Goal: Task Accomplishment & Management: Complete application form

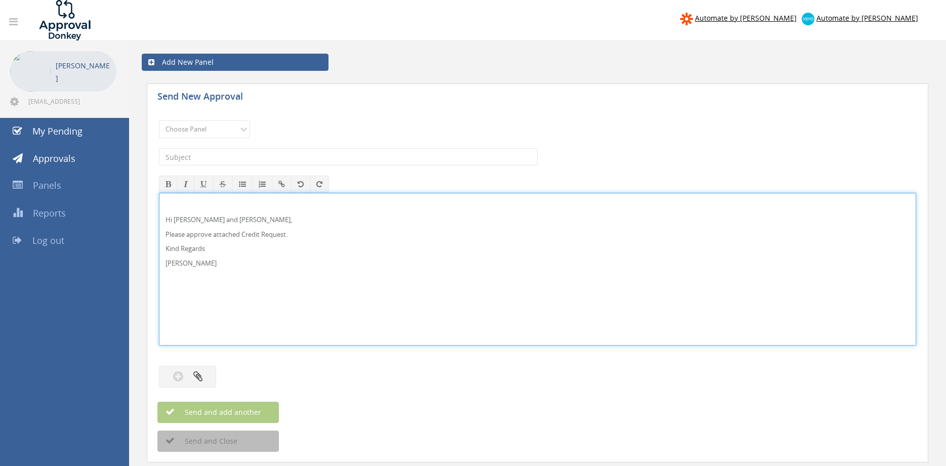
click at [215, 266] on p "[PERSON_NAME]" at bounding box center [538, 264] width 744 height 10
drag, startPoint x: 201, startPoint y: 264, endPoint x: 177, endPoint y: 222, distance: 48.8
click at [145, 212] on div "Send New Approval Choose Panel Alarm Credits RG - 3 NZ Utilities Cable and SAI …" at bounding box center [538, 286] width 792 height 417
drag, startPoint x: 209, startPoint y: 222, endPoint x: 165, endPoint y: 220, distance: 43.6
click at [165, 220] on div "Pam Walker Hi Lee and Ben, Please approve attached Credit Request. Kind Regards" at bounding box center [537, 269] width 756 height 152
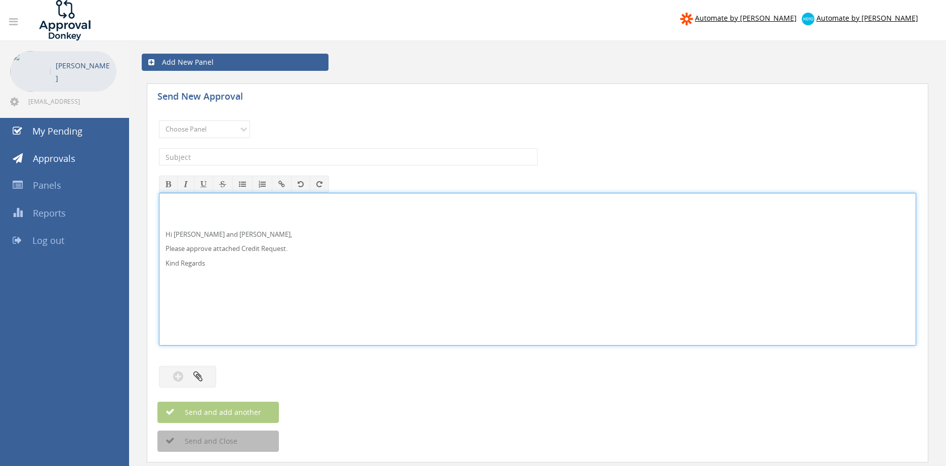
click at [177, 275] on div "Hi Lee and Ben, Please approve attached Credit Request. Kind Regards" at bounding box center [537, 269] width 756 height 152
click at [189, 277] on div "Hi Lee and Ben, Please approve attached Credit Request. Kind Regards Pam Walker" at bounding box center [537, 269] width 756 height 152
click at [188, 216] on p at bounding box center [538, 220] width 744 height 10
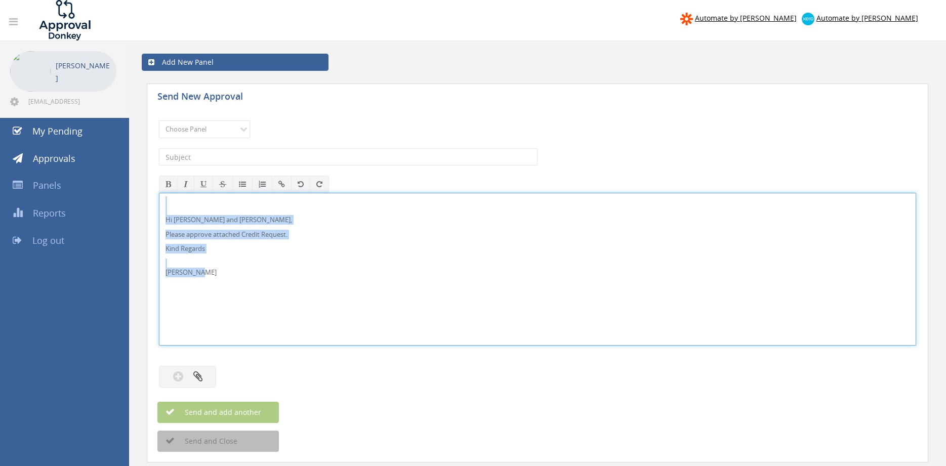
drag, startPoint x: 200, startPoint y: 278, endPoint x: 168, endPoint y: 211, distance: 74.5
click at [159, 193] on div "Hi Lee and Ben, Please approve attached Credit Request. Kind Regards Pam Walker" at bounding box center [537, 269] width 757 height 153
click at [159, 120] on select "Choose Panel Alarm Credits RG - 3 NZ Utilities Cable and SAI Global NZ Alarms-1…" at bounding box center [204, 129] width 91 height 18
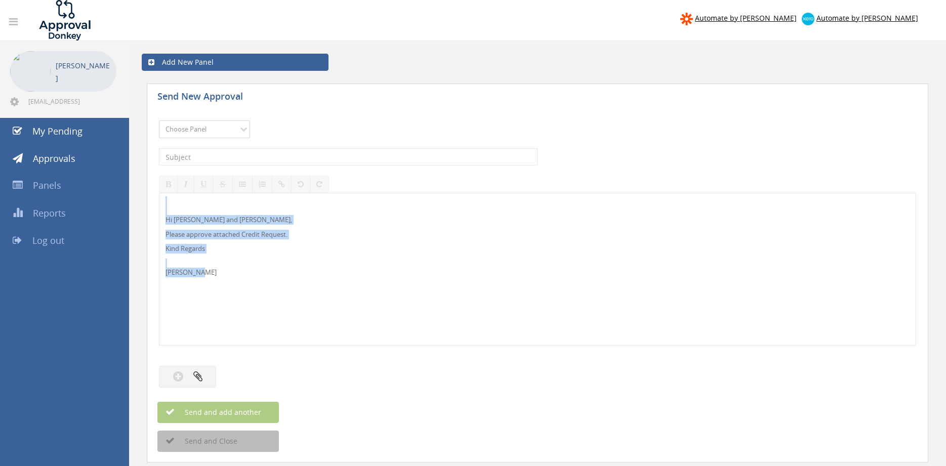
select select "9742"
click option "NZ Credits - 2" at bounding box center [0, 0] width 0 height 0
click at [251, 162] on input "text" at bounding box center [348, 156] width 379 height 17
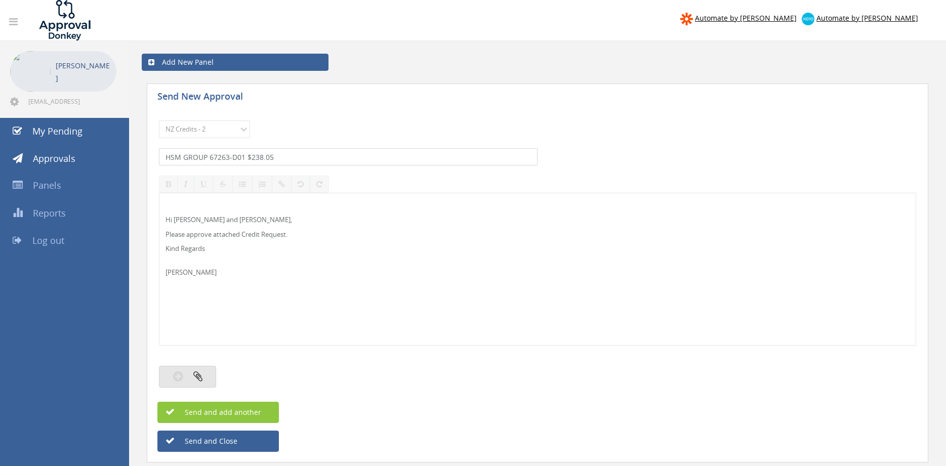
type input "HSM GROUP 67263-D01 $238.05"
click at [197, 370] on button "button" at bounding box center [187, 377] width 57 height 22
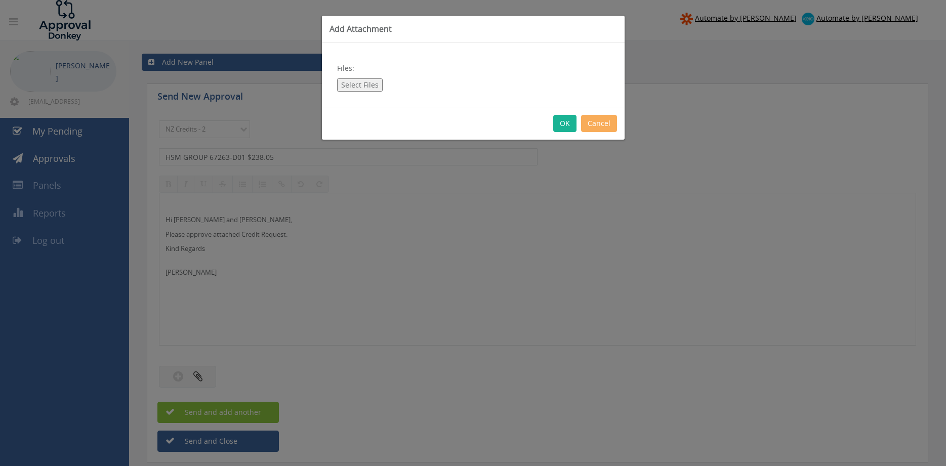
click at [359, 87] on button "Select Files" at bounding box center [360, 84] width 46 height 13
type input "C:\fakepath\HSM GROUP 67263-D01.pdf"
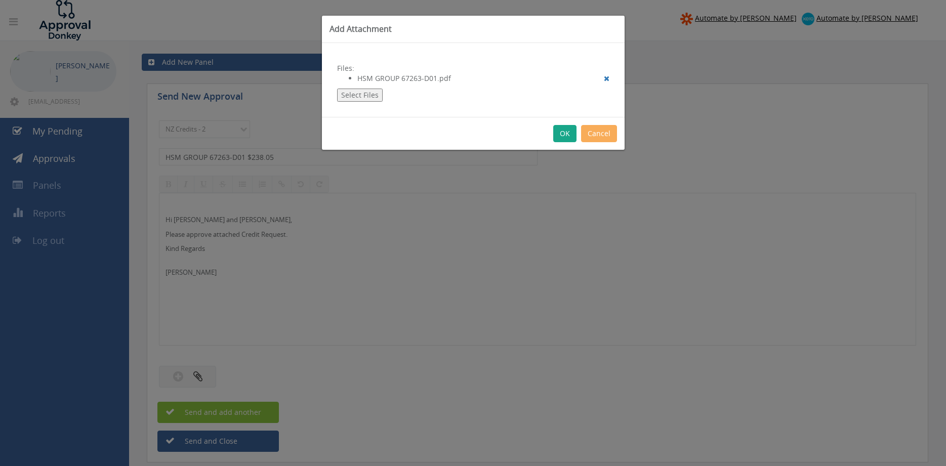
click at [559, 135] on button "OK" at bounding box center [564, 133] width 23 height 17
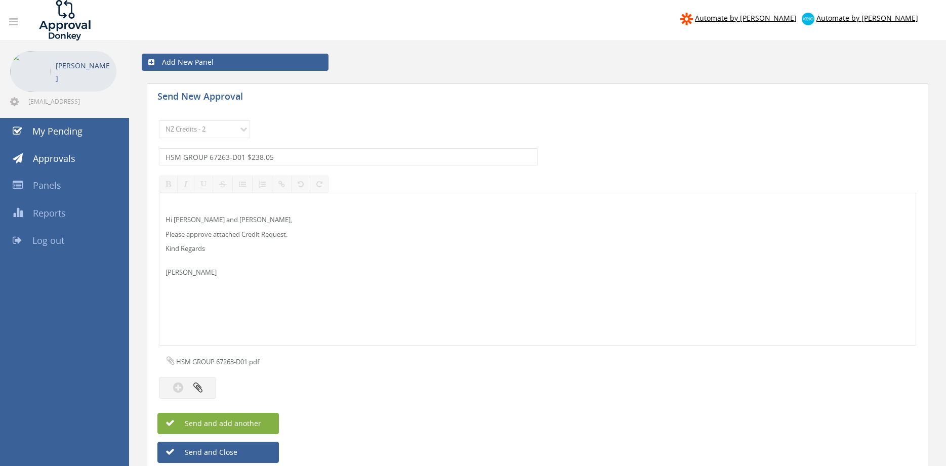
click at [261, 422] on button "Send and add another" at bounding box center [217, 423] width 121 height 21
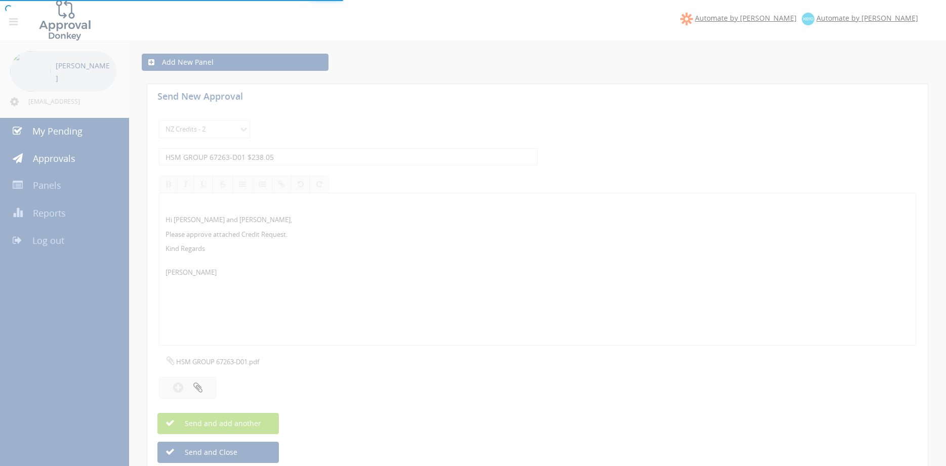
select select
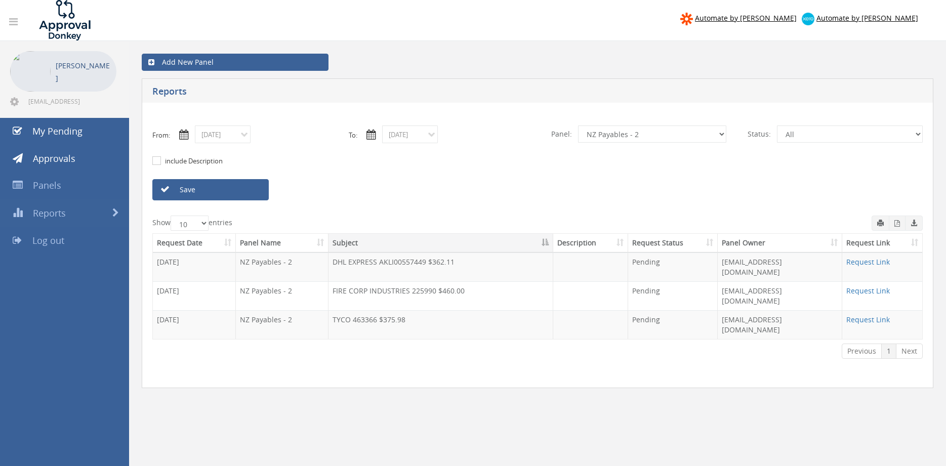
select select "number:9741"
click at [239, 194] on link "Save" at bounding box center [210, 189] width 116 height 21
click at [855, 315] on link "Request Link" at bounding box center [868, 320] width 44 height 10
click at [216, 137] on input "[DATE]" at bounding box center [223, 135] width 56 height 18
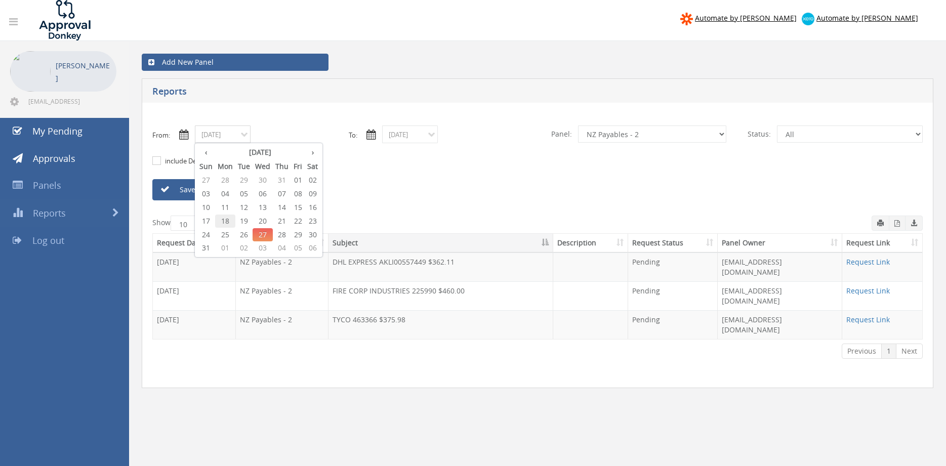
click at [227, 219] on span "18" at bounding box center [225, 221] width 20 height 13
type input "[DATE]"
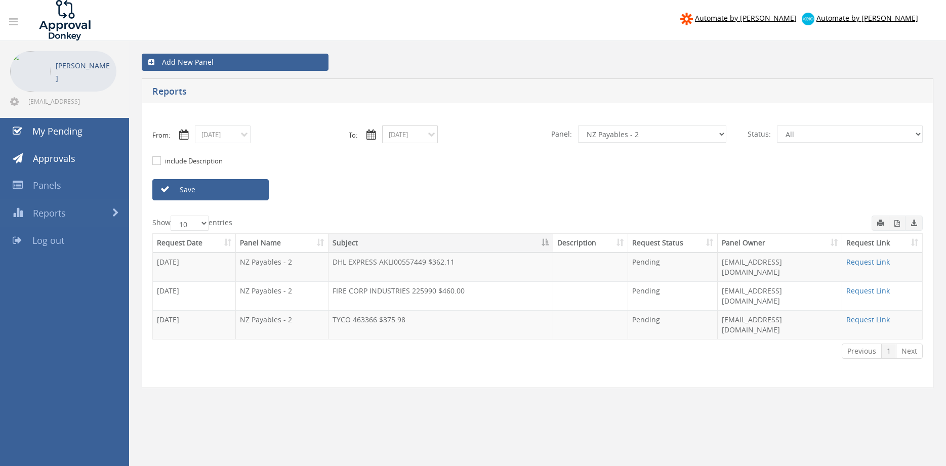
click at [399, 140] on input "[DATE]" at bounding box center [410, 135] width 56 height 18
click at [414, 221] on span "18" at bounding box center [412, 221] width 20 height 13
type input "[DATE]"
select select "number:9739"
click option "Credit Requests - 2" at bounding box center [0, 0] width 0 height 0
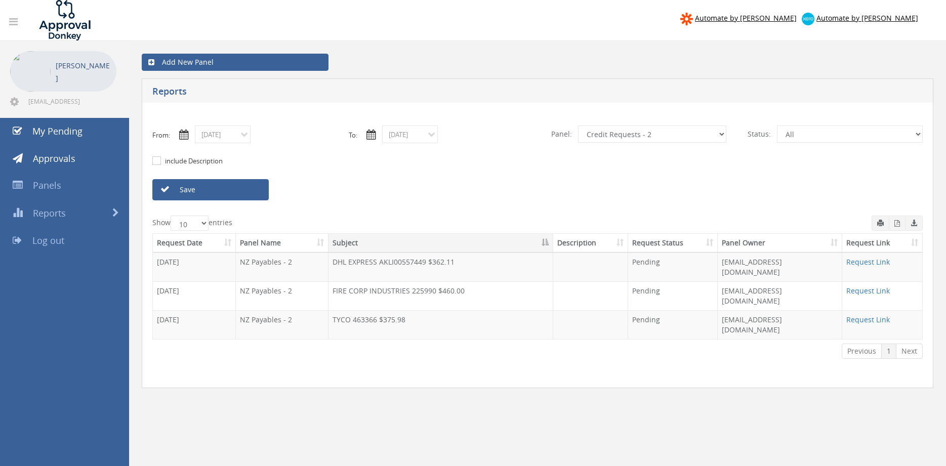
click at [243, 187] on link "Save" at bounding box center [210, 189] width 116 height 21
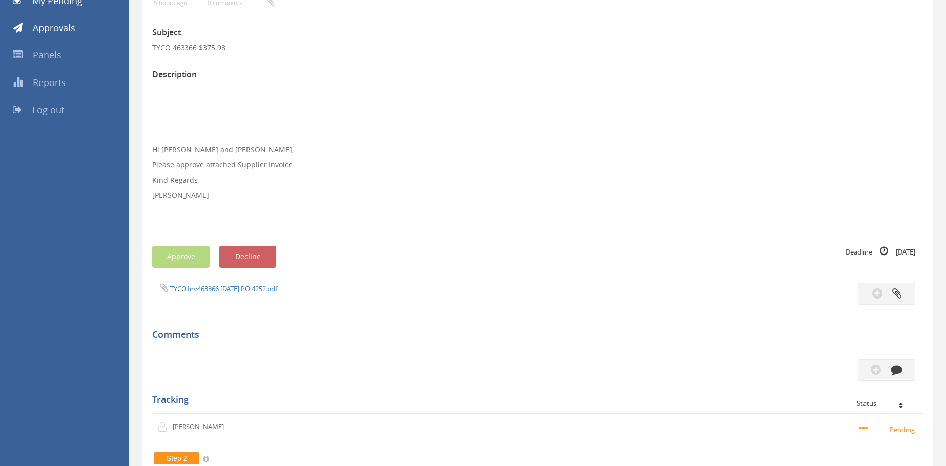
scroll to position [120, 0]
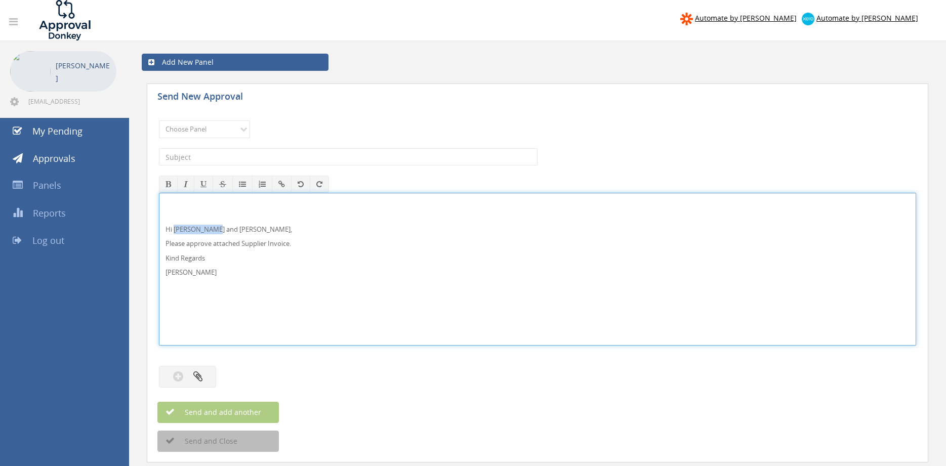
drag, startPoint x: 213, startPoint y: 228, endPoint x: 174, endPoint y: 228, distance: 38.5
click at [174, 228] on p "Hi [PERSON_NAME] and [PERSON_NAME]," at bounding box center [538, 230] width 744 height 10
drag, startPoint x: 213, startPoint y: 274, endPoint x: 142, endPoint y: 216, distance: 91.3
click at [159, 216] on div "Hi [PERSON_NAME], Please approve attached Supplier Invoice. Kind Regards [PERSO…" at bounding box center [537, 269] width 757 height 153
copy div "Hi Rob, Please approve attached Supplier Invoice. Kind Regards Pam Walker"
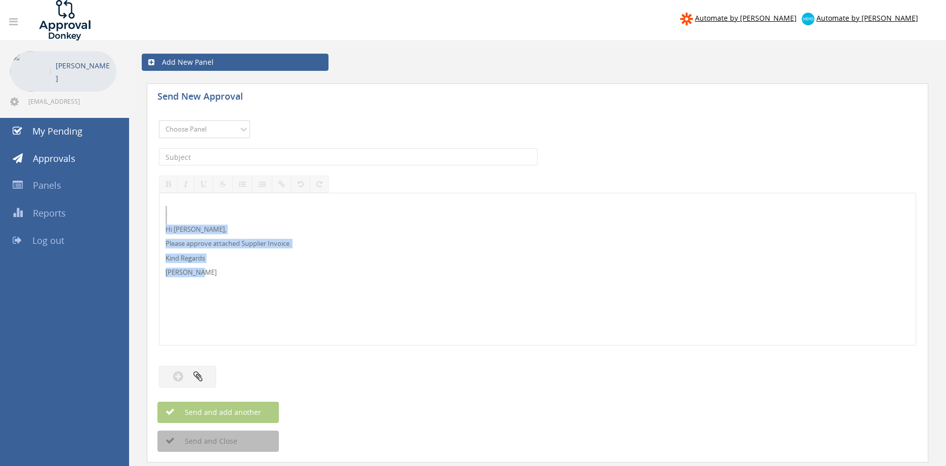
select select "9680"
click option "Alarm Suppliers - 2" at bounding box center [0, 0] width 0 height 0
click at [307, 158] on input "text" at bounding box center [348, 156] width 379 height 17
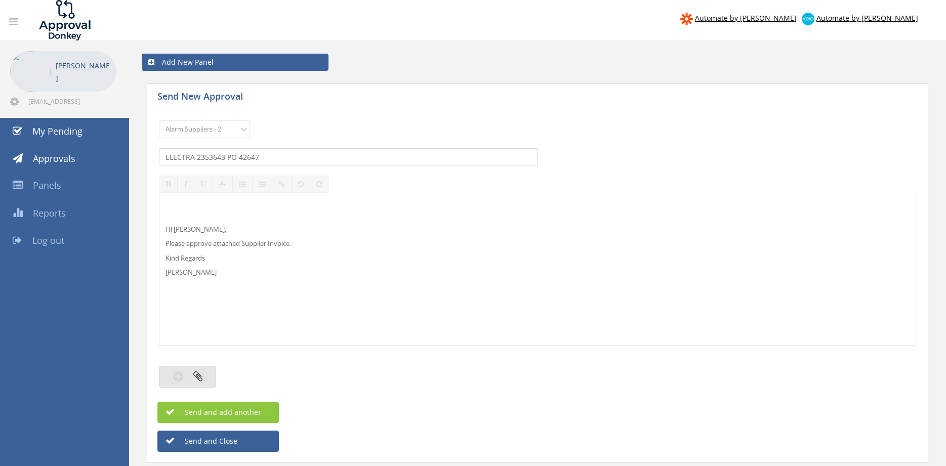
type input "ELECTRA 2353643 PO 42647"
click at [206, 379] on button "button" at bounding box center [187, 377] width 57 height 22
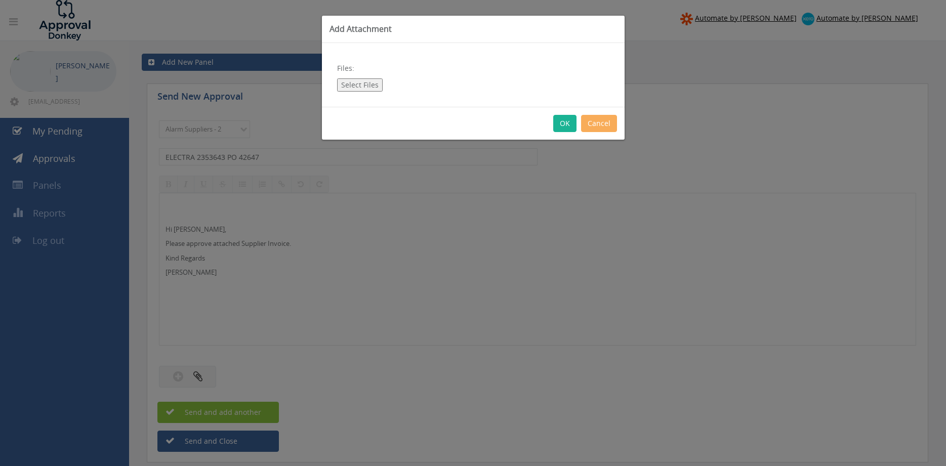
click at [360, 85] on button "Select Files" at bounding box center [360, 84] width 46 height 13
type input "C:\fakepath\ELECTRA 2353643 15.07.25 PO 42647.pdf"
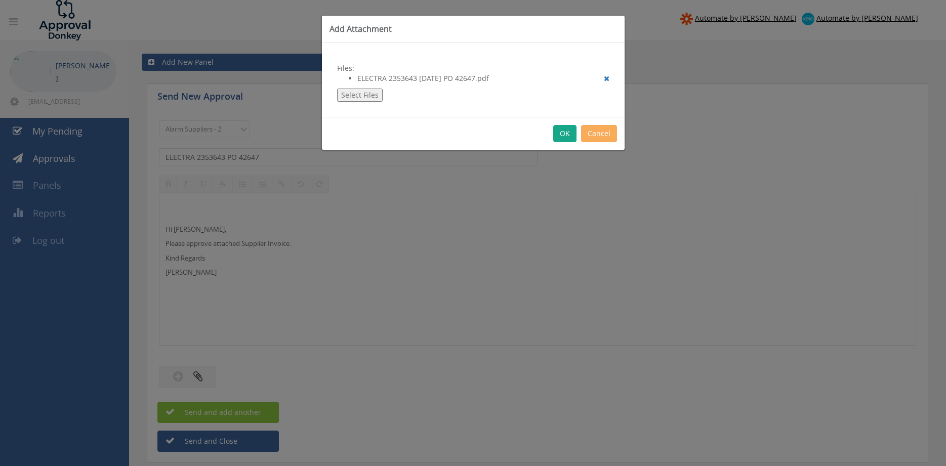
click at [558, 133] on button "OK" at bounding box center [564, 133] width 23 height 17
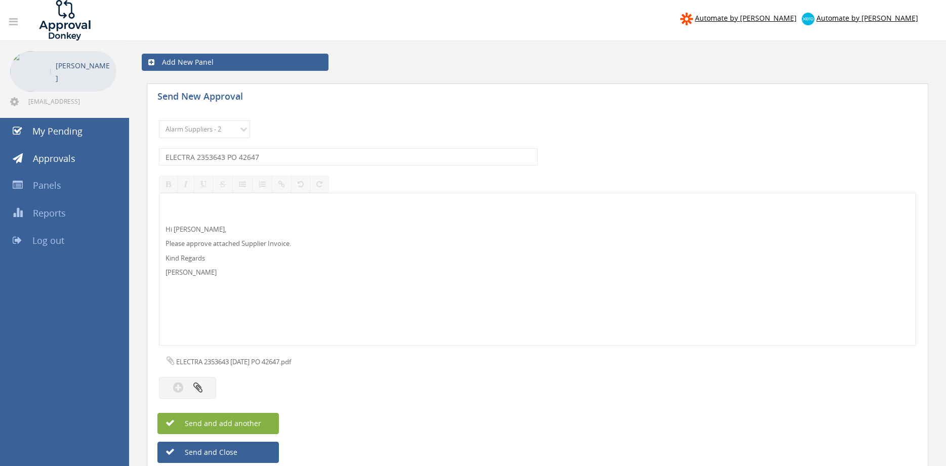
click at [268, 417] on button "Send and add another" at bounding box center [217, 423] width 121 height 21
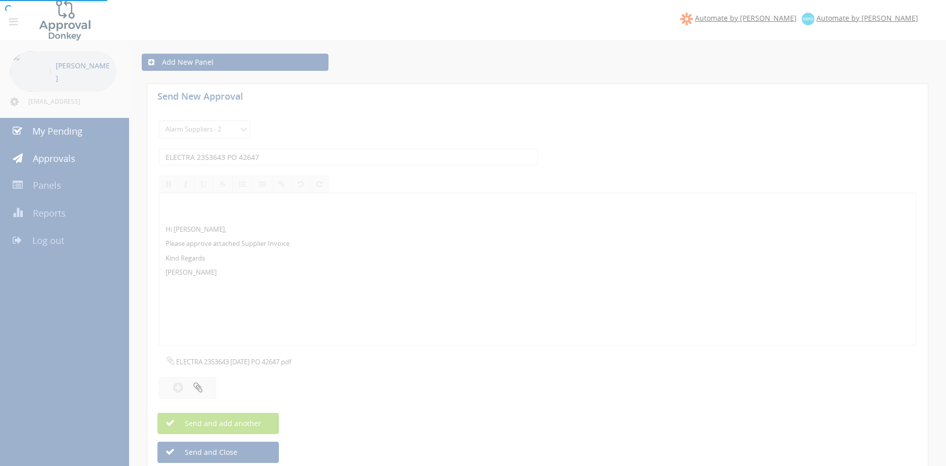
select select
